Goal: Find contact information: Find contact information

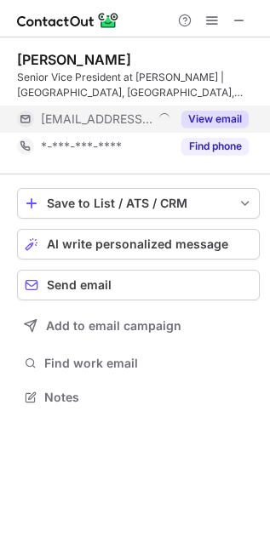
scroll to position [385, 270]
click at [225, 113] on button "View email" at bounding box center [214, 119] width 67 height 17
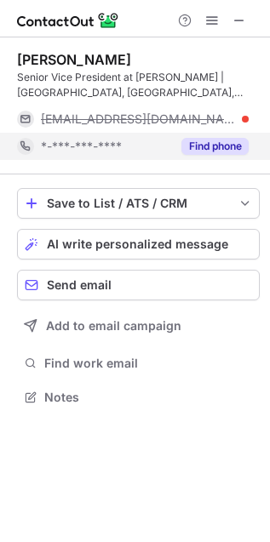
drag, startPoint x: 207, startPoint y: 135, endPoint x: 156, endPoint y: 151, distance: 52.7
click at [205, 138] on div "Find phone" at bounding box center [209, 146] width 77 height 27
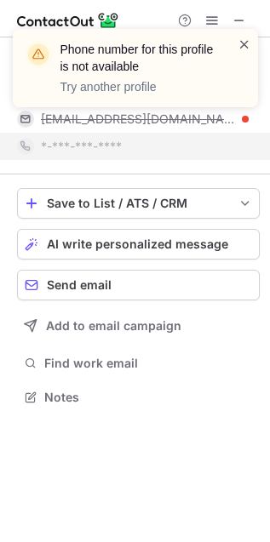
click at [242, 47] on span at bounding box center [244, 44] width 14 height 17
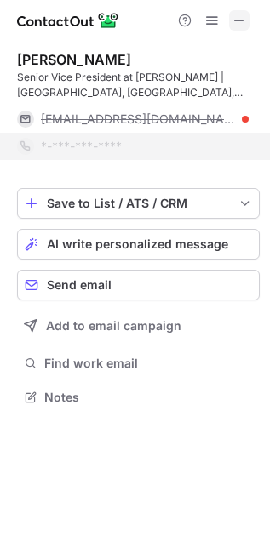
click at [239, 14] on span at bounding box center [239, 21] width 14 height 14
